Goal: Information Seeking & Learning: Learn about a topic

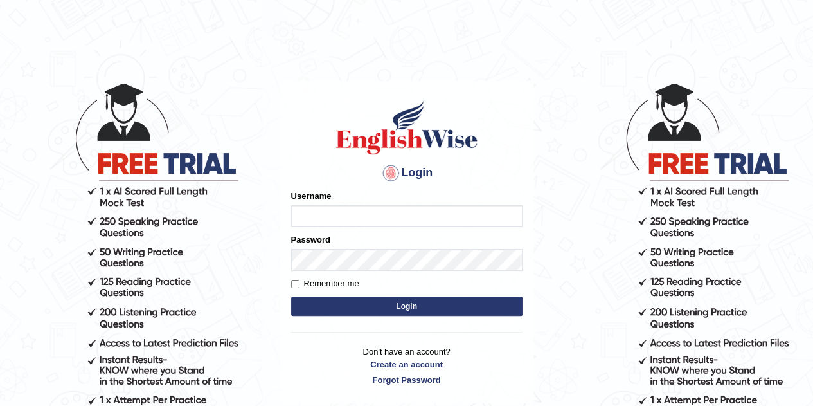
type input "eduardo_pte"
click at [488, 310] on button "Login" at bounding box center [406, 305] width 231 height 19
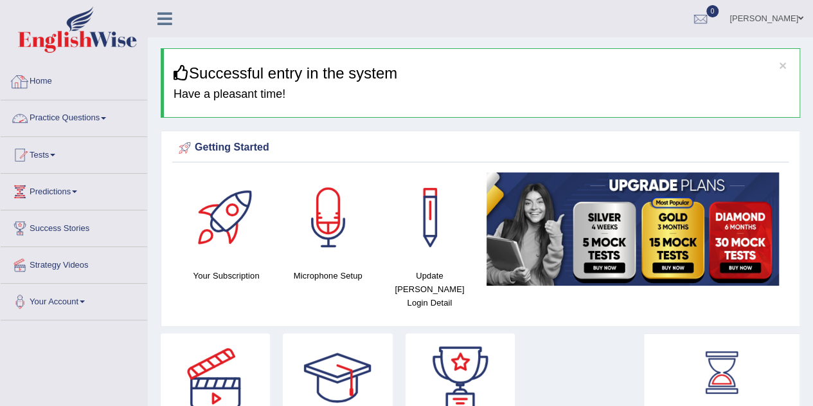
click at [60, 123] on link "Practice Questions" at bounding box center [74, 116] width 147 height 32
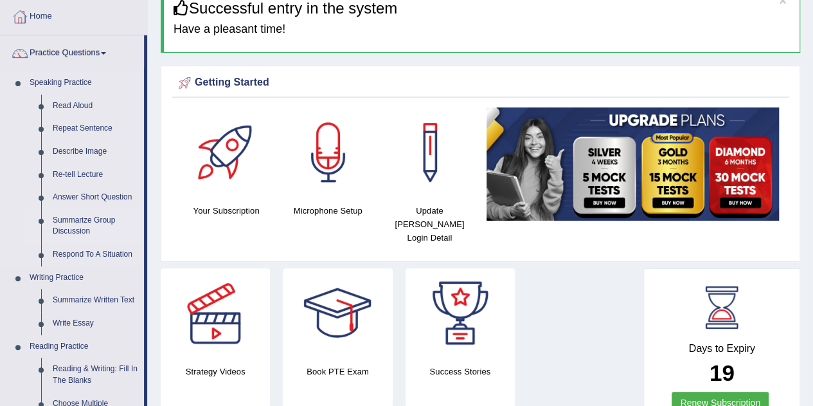
scroll to position [66, 0]
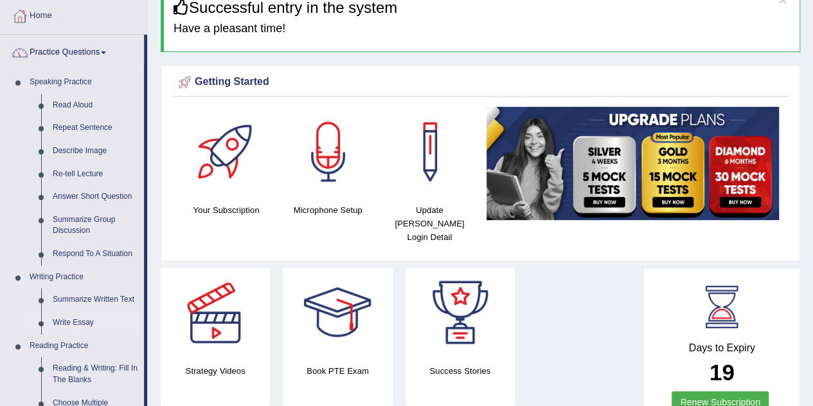
click at [89, 324] on link "Write Essay" at bounding box center [95, 322] width 97 height 23
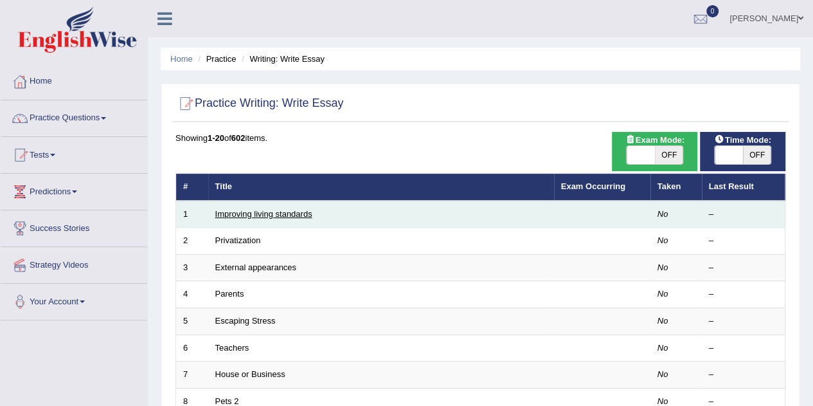
click at [256, 214] on link "Improving living standards" at bounding box center [263, 214] width 97 height 10
click at [284, 214] on link "Improving living standards" at bounding box center [263, 214] width 97 height 10
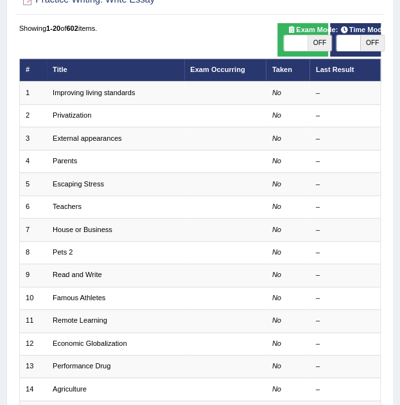
scroll to position [102, 0]
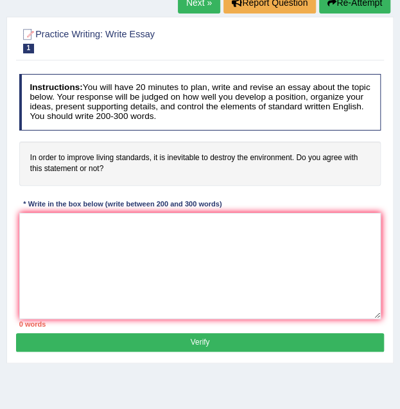
scroll to position [100, 0]
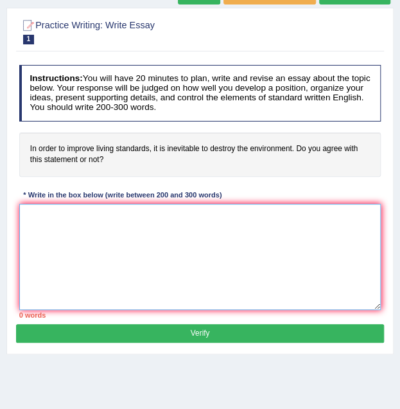
click at [35, 220] on textarea at bounding box center [200, 257] width 362 height 106
type textarea "t"
type textarea "The increasing influence of"
